Goal: Information Seeking & Learning: Understand process/instructions

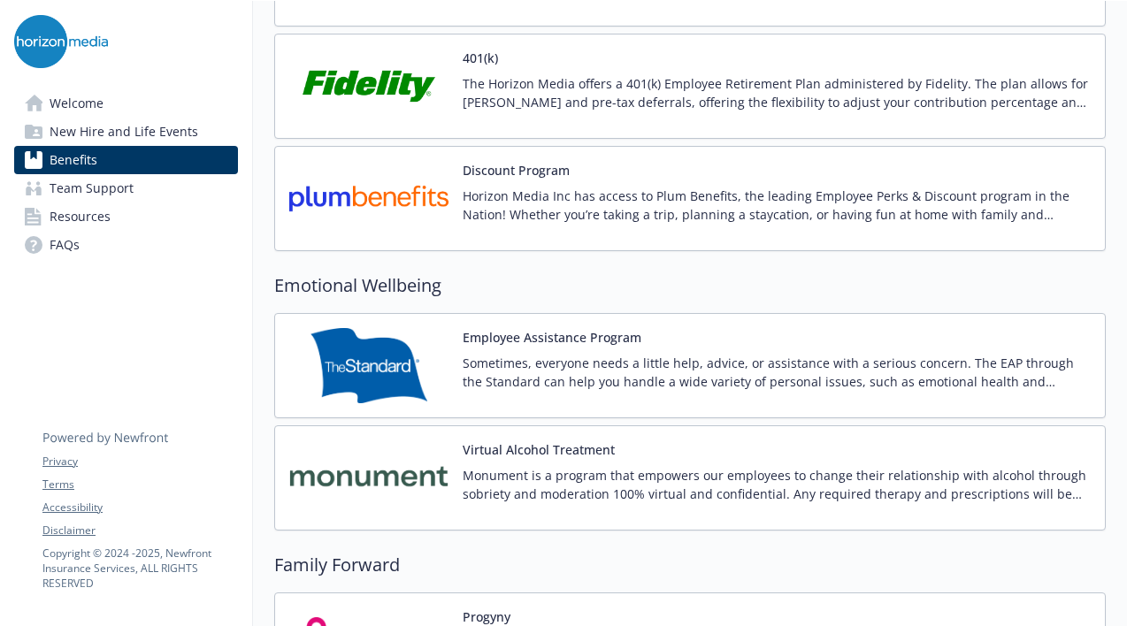
click at [594, 242] on div "Discount Program Horizon Media Inc has access to Plum Benefits, the leading Emp…" at bounding box center [690, 198] width 832 height 105
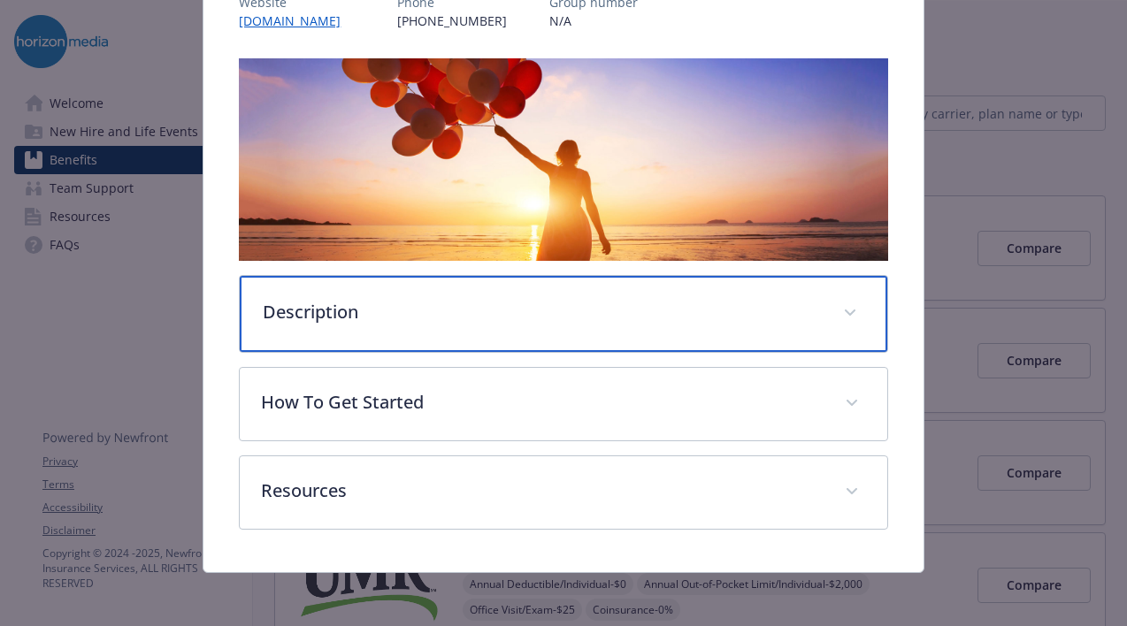
click at [508, 343] on div "Description" at bounding box center [563, 314] width 647 height 76
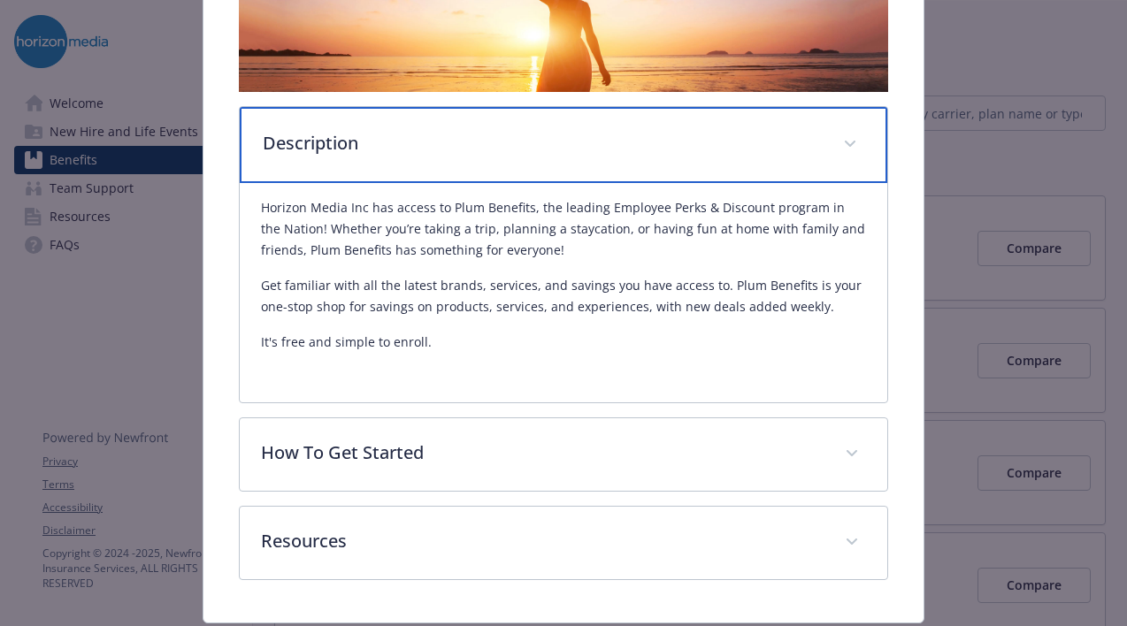
scroll to position [413, 0]
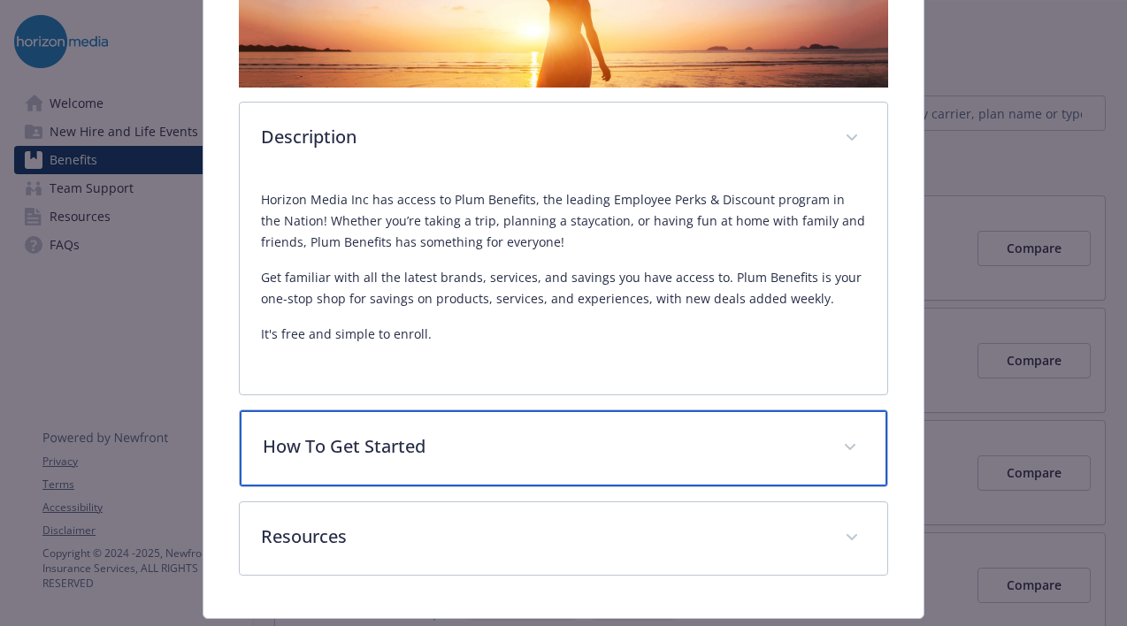
click at [455, 457] on p "How To Get Started" at bounding box center [542, 446] width 558 height 27
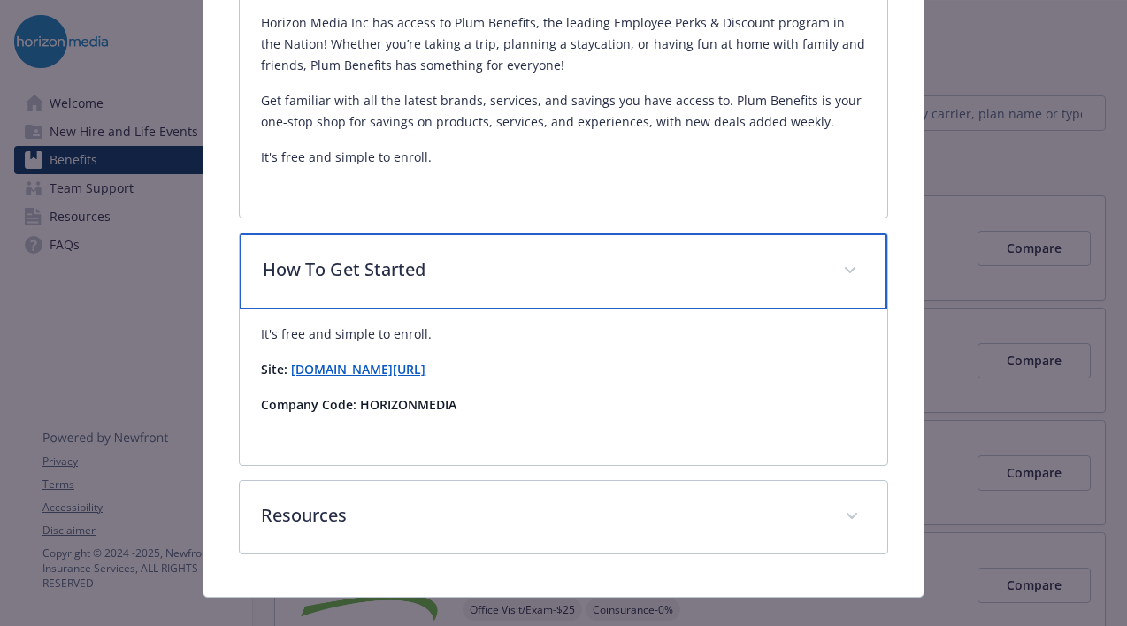
scroll to position [592, 0]
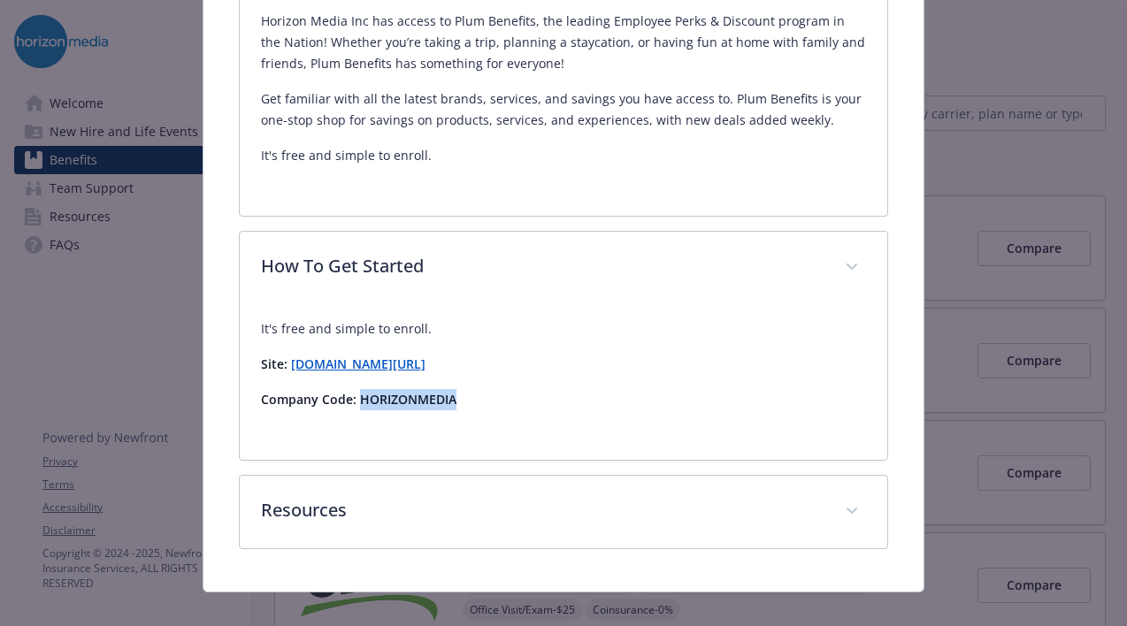
drag, startPoint x: 457, startPoint y: 408, endPoint x: 360, endPoint y: 408, distance: 97.3
click at [360, 408] on p "Company Code: HORIZONMEDIA" at bounding box center [563, 399] width 604 height 21
copy strong "HORIZONMEDIA"
